Goal: Task Accomplishment & Management: Manage account settings

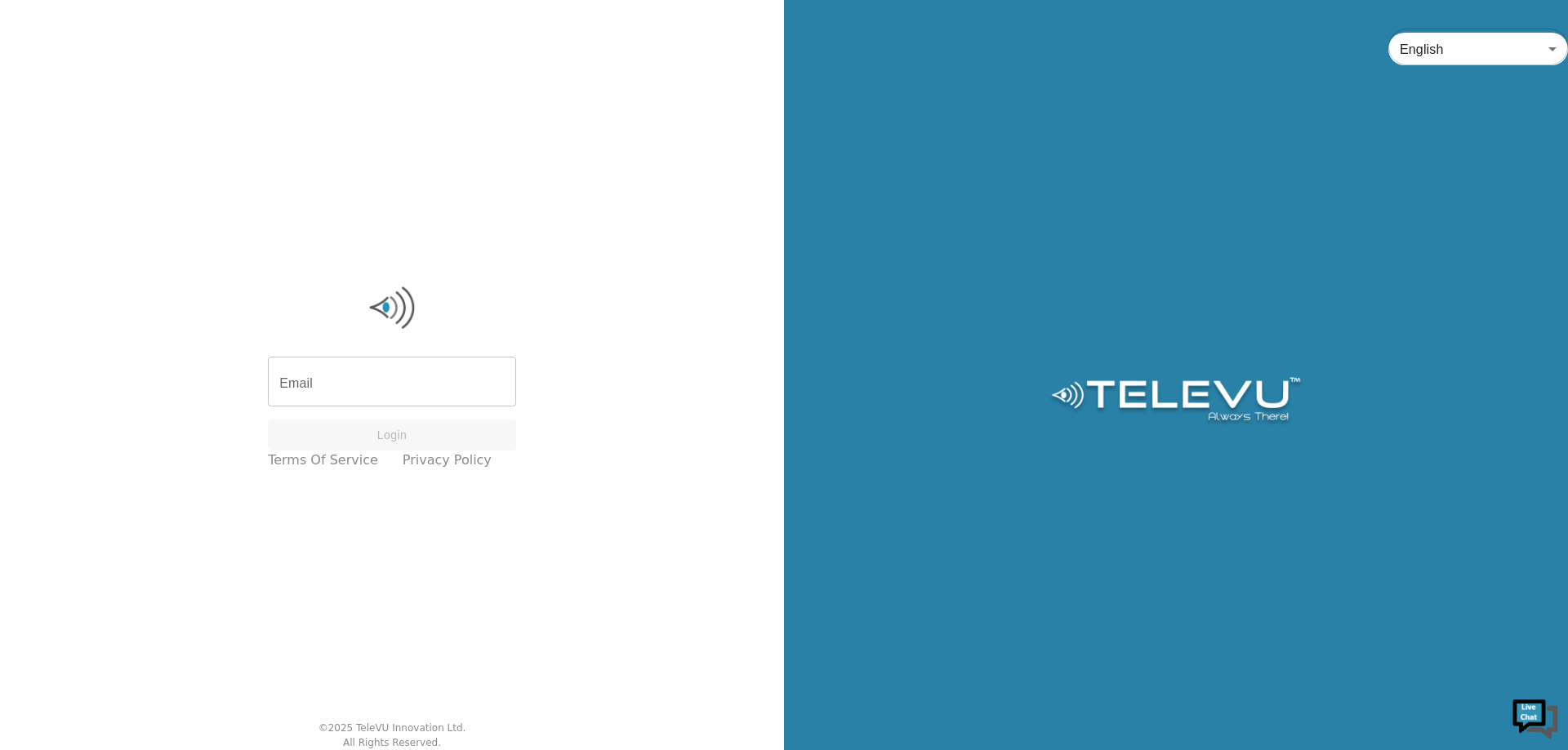
click at [399, 370] on input "Email" at bounding box center [392, 383] width 248 height 46
type input "[EMAIL_ADDRESS][DOMAIN_NAME]"
click at [373, 438] on button "Login" at bounding box center [392, 436] width 248 height 32
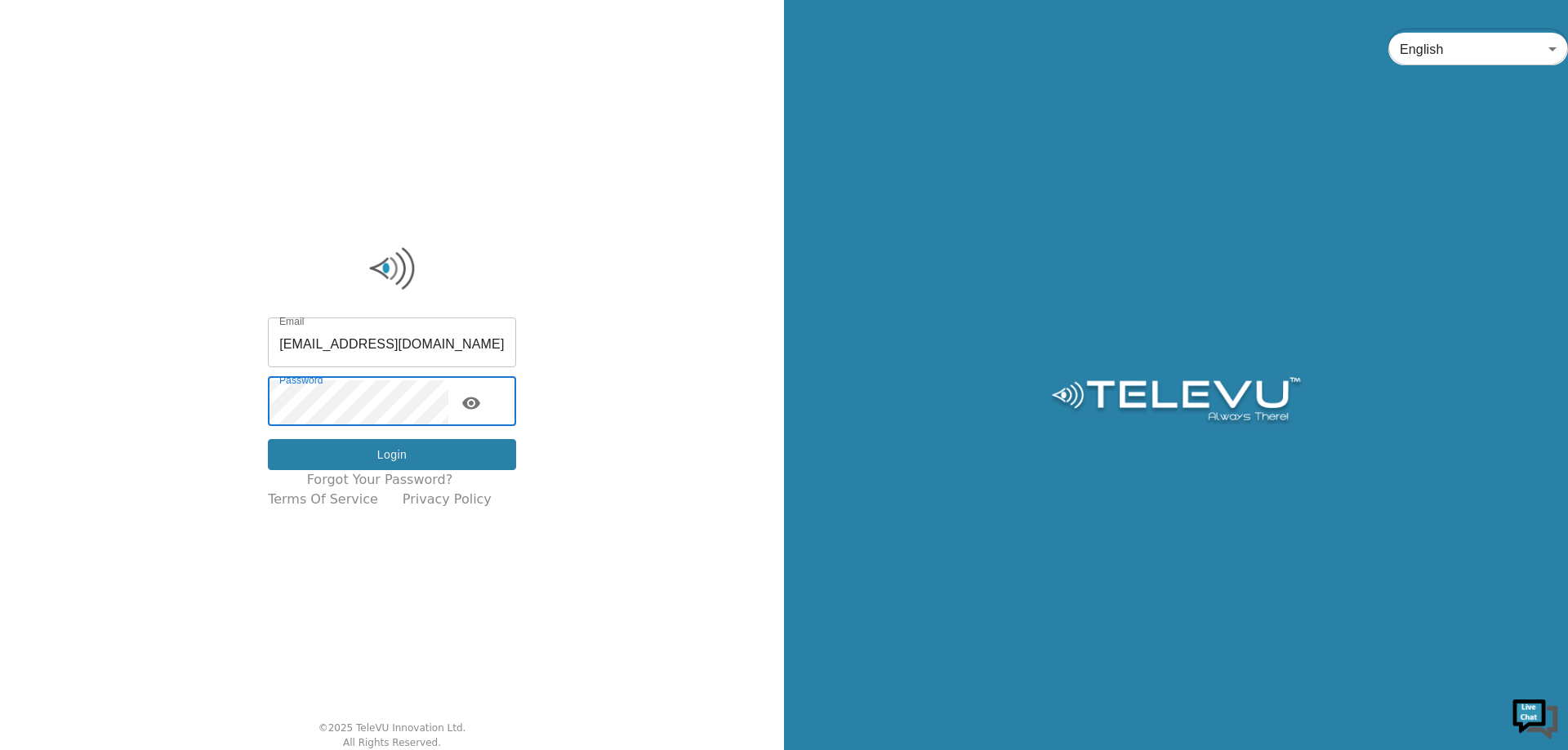
click at [394, 448] on button "Login" at bounding box center [392, 455] width 248 height 32
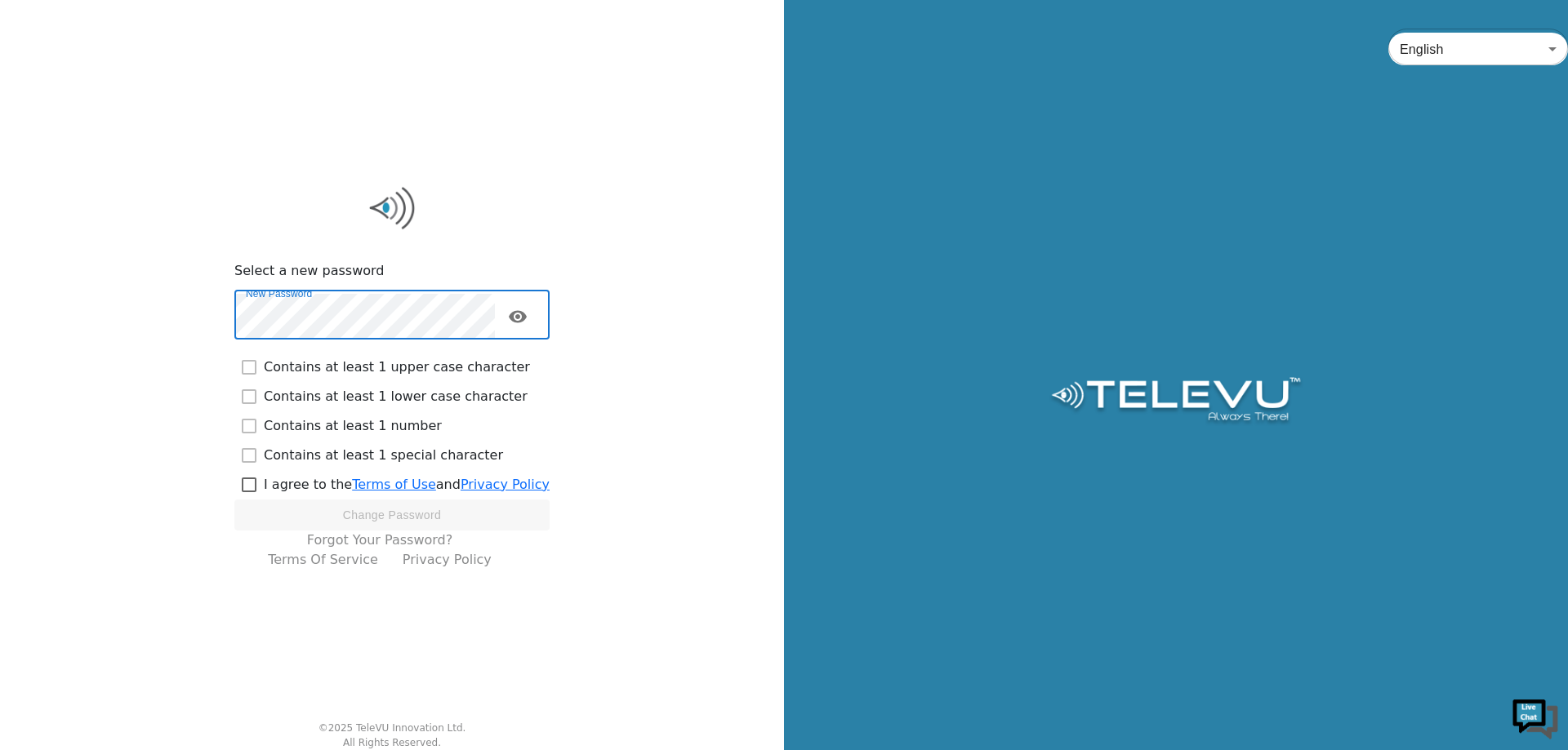
checkbox input "true"
click at [258, 484] on input "checkbox" at bounding box center [249, 484] width 29 height 29
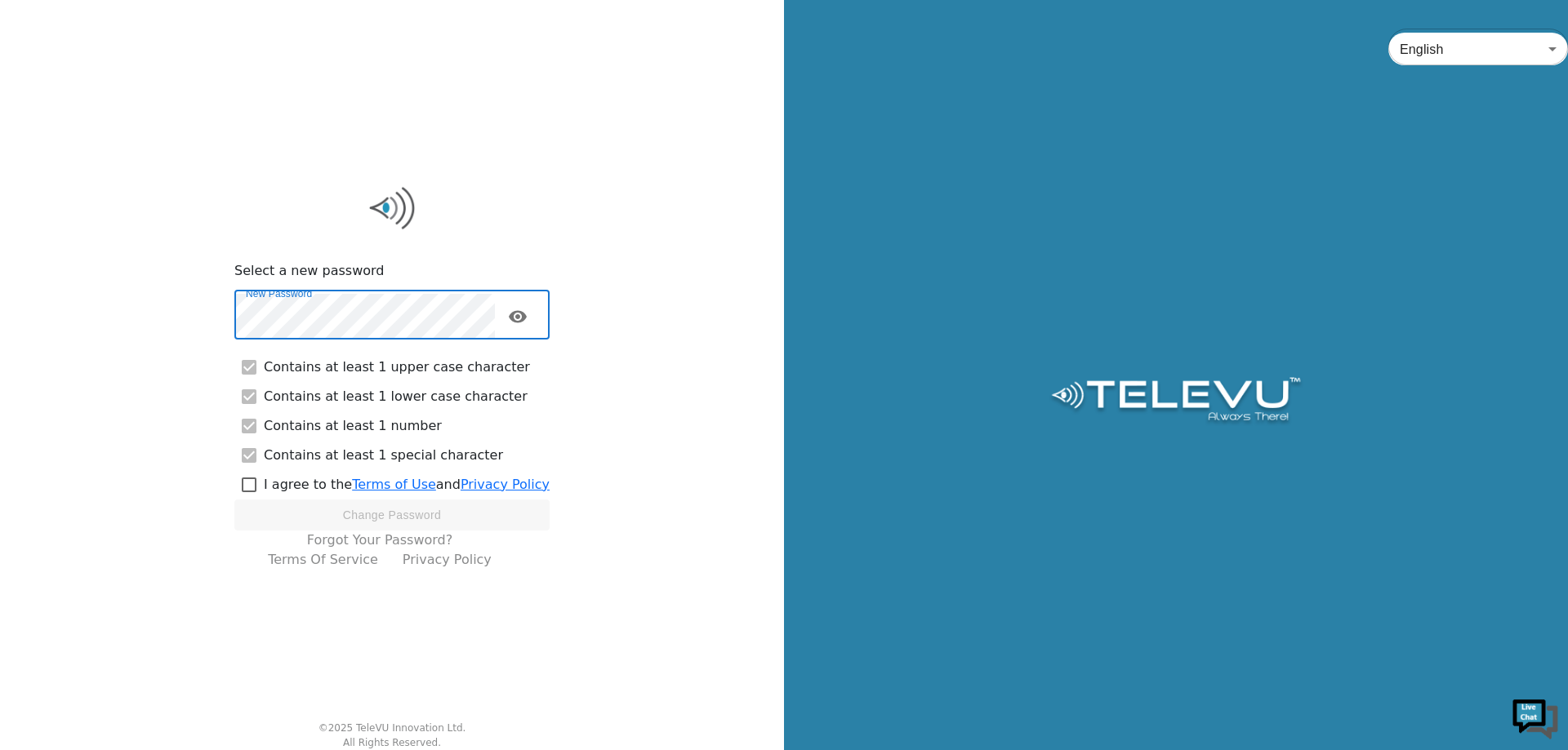
checkbox input "true"
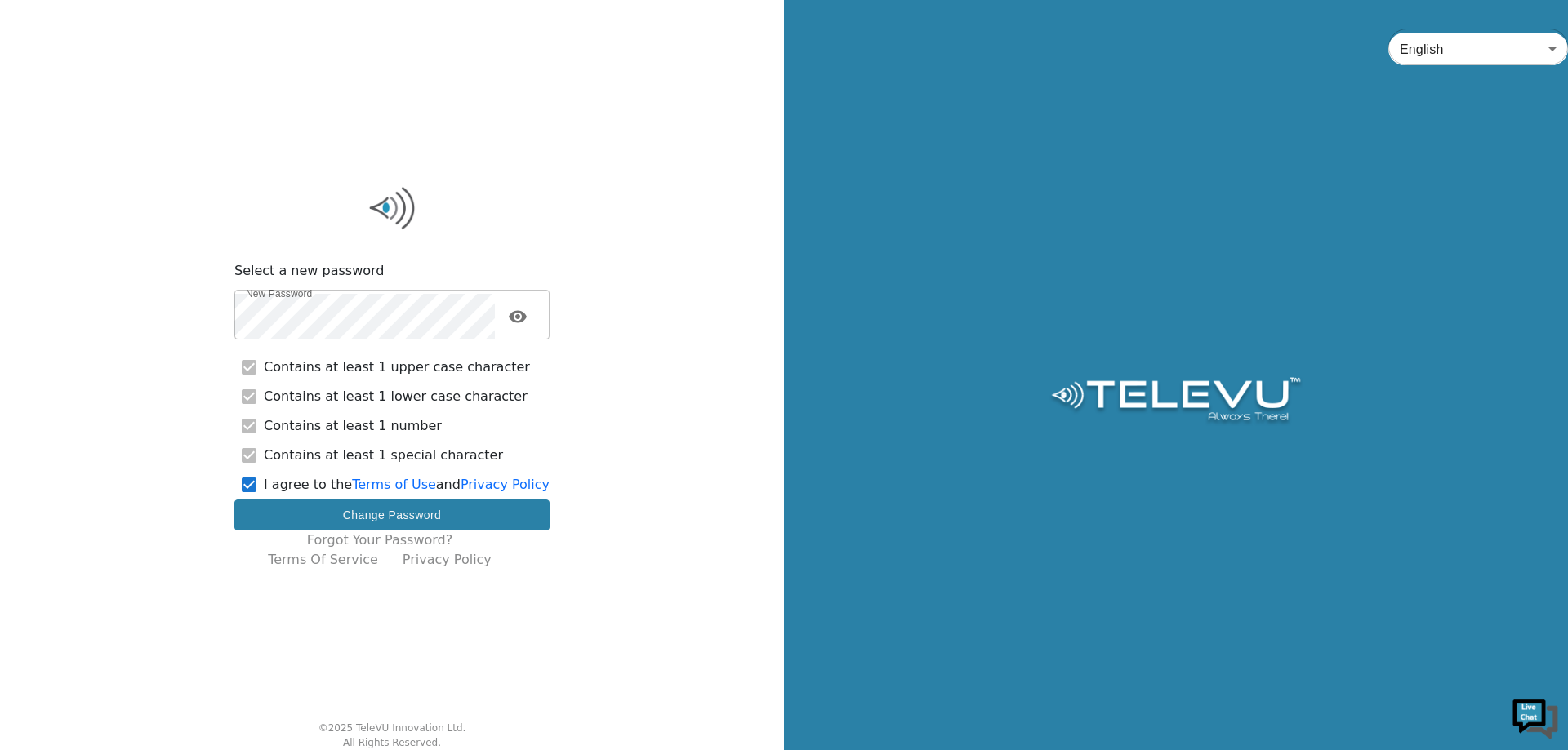
click at [405, 521] on button "Change Password" at bounding box center [392, 515] width 316 height 32
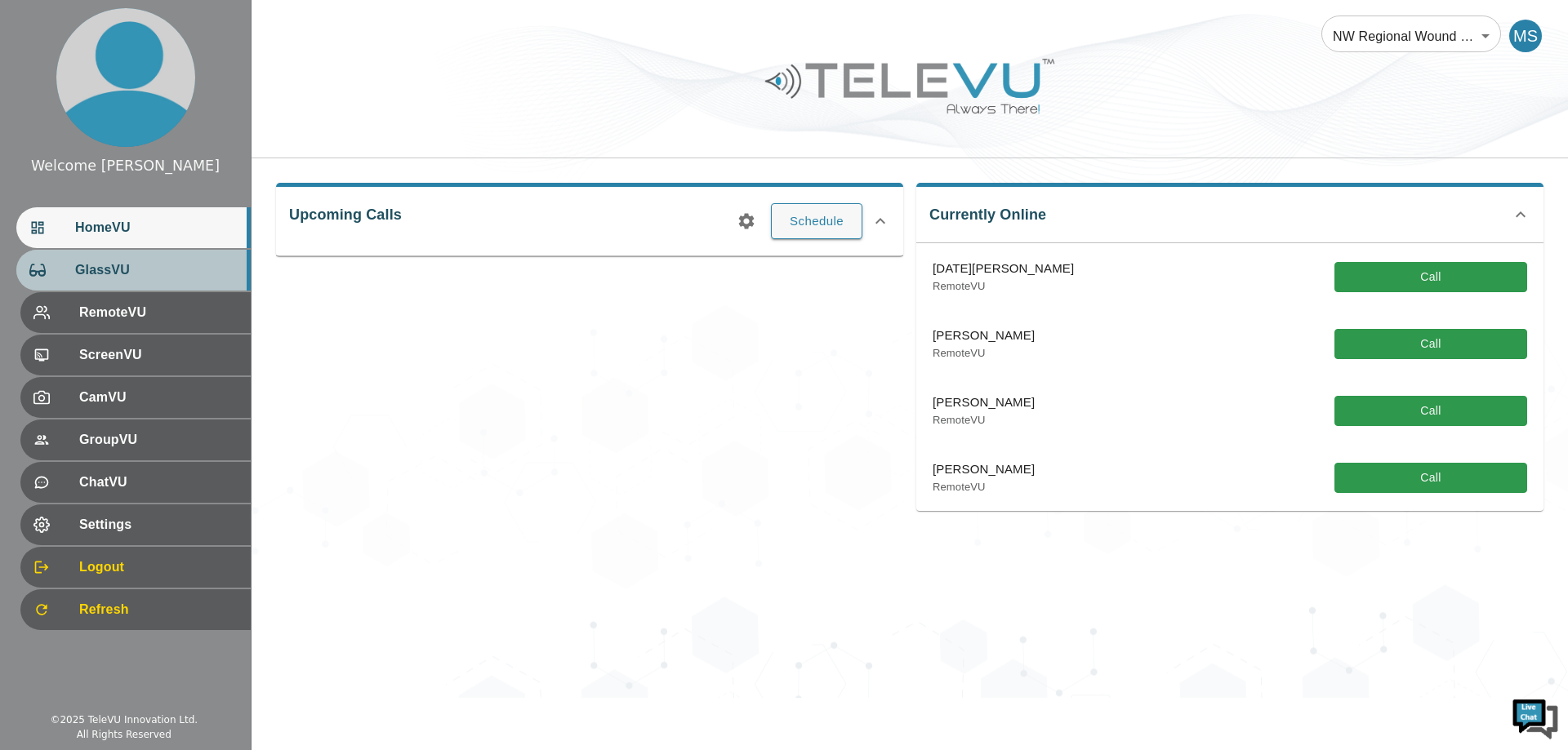
click at [107, 261] on span "GlassVU" at bounding box center [156, 271] width 162 height 20
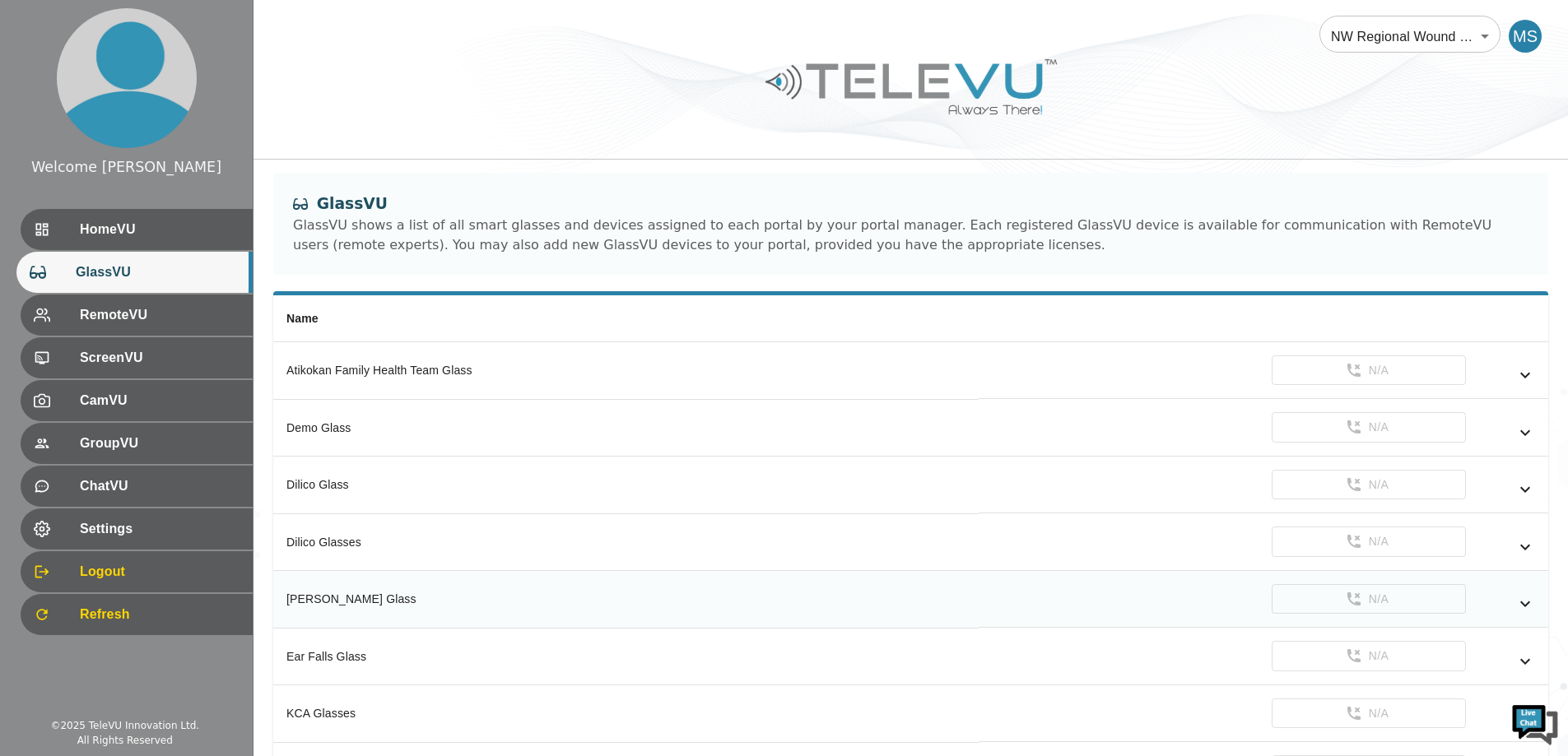
click at [1532, 602] on icon "simple table" at bounding box center [1526, 603] width 20 height 20
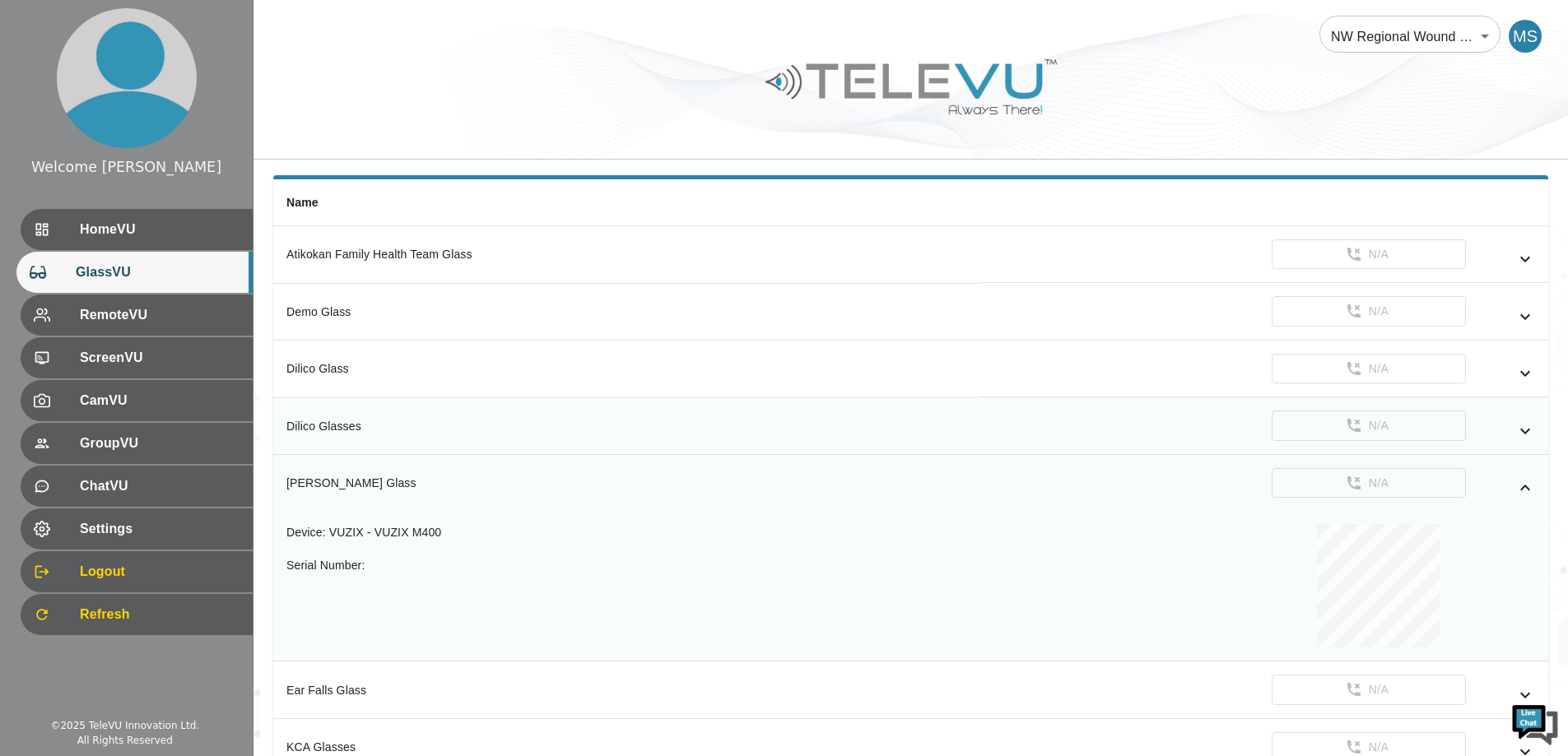
scroll to position [164, 0]
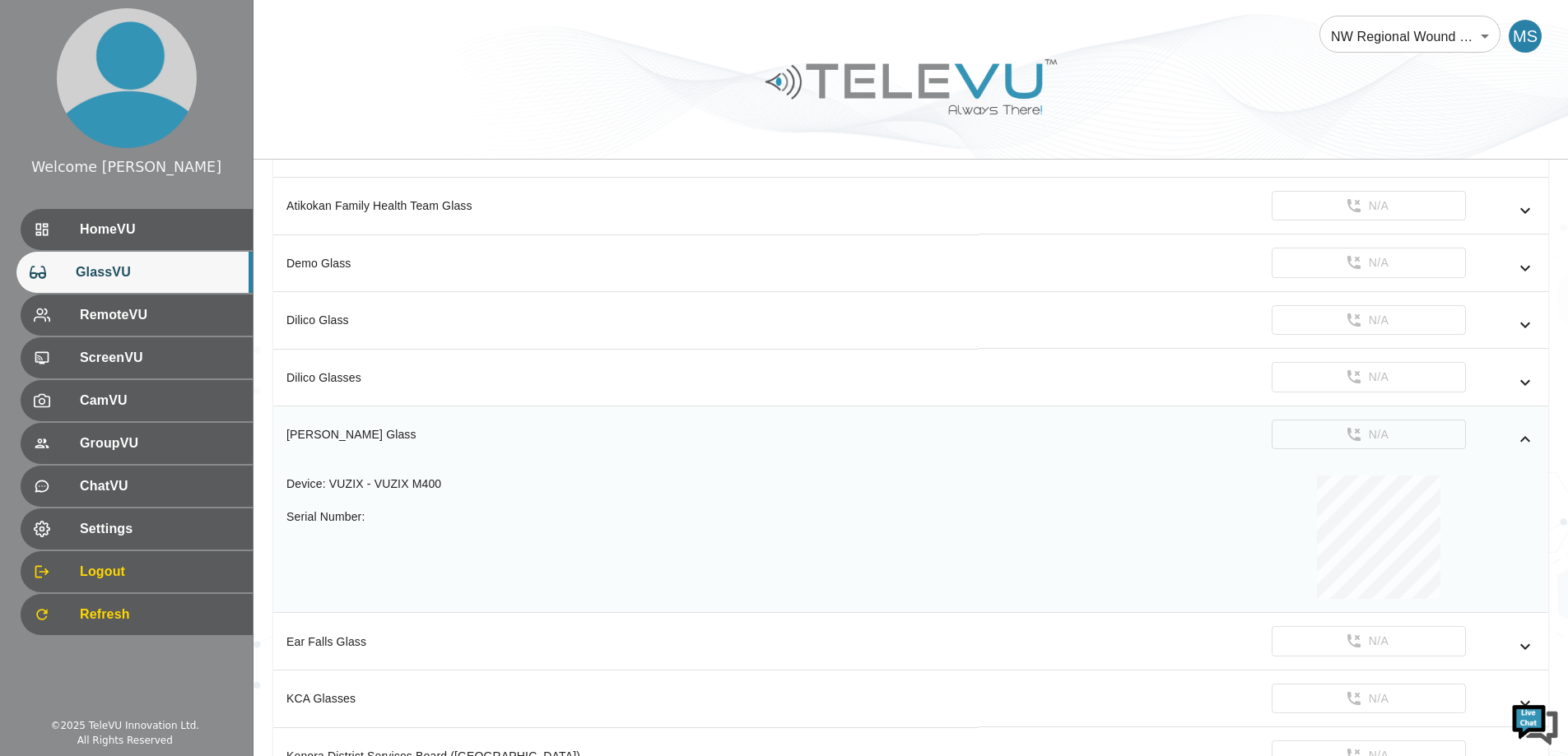
click at [1521, 441] on icon "simple table" at bounding box center [1526, 439] width 20 height 20
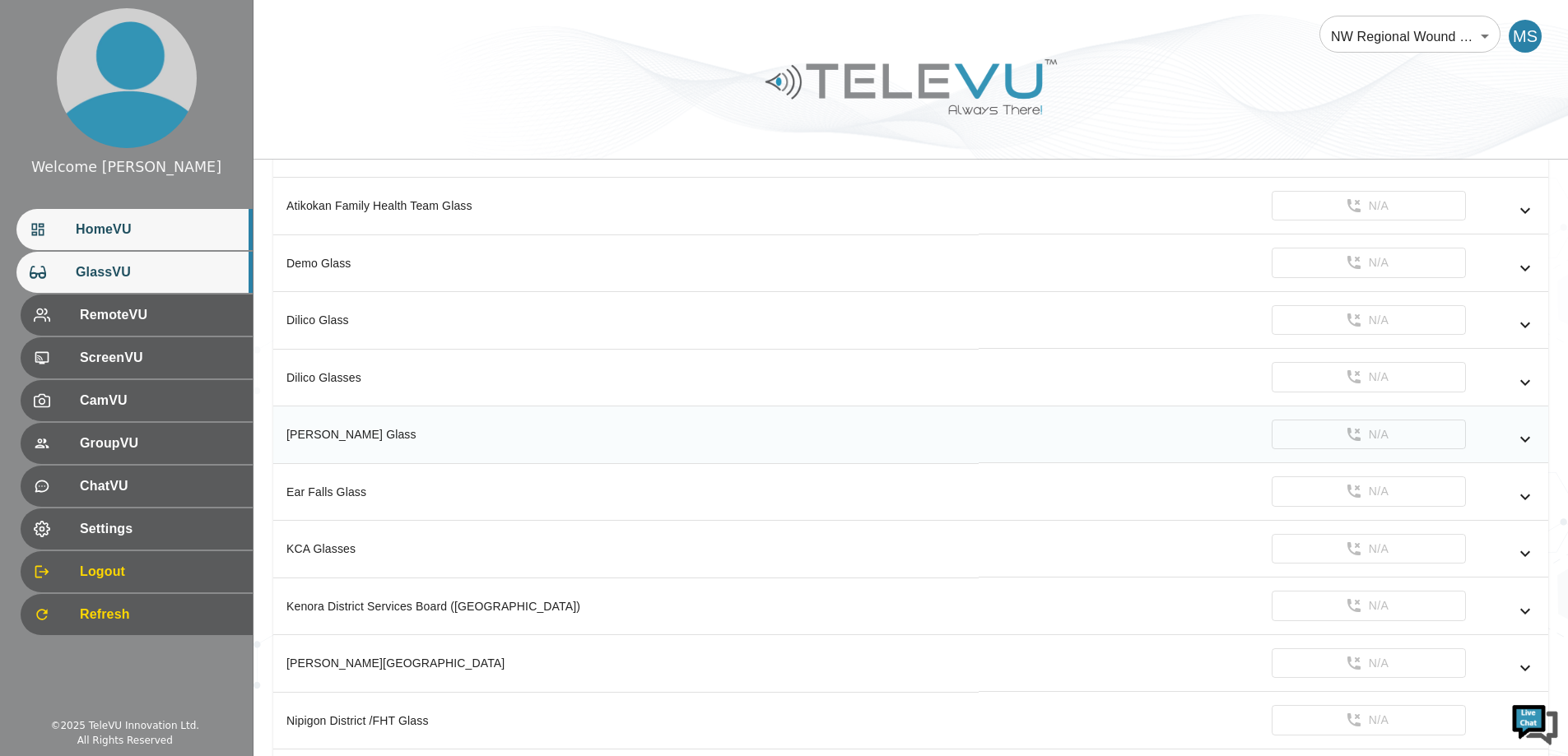
click at [90, 235] on span "HomeVU" at bounding box center [158, 229] width 163 height 20
